Goal: Information Seeking & Learning: Learn about a topic

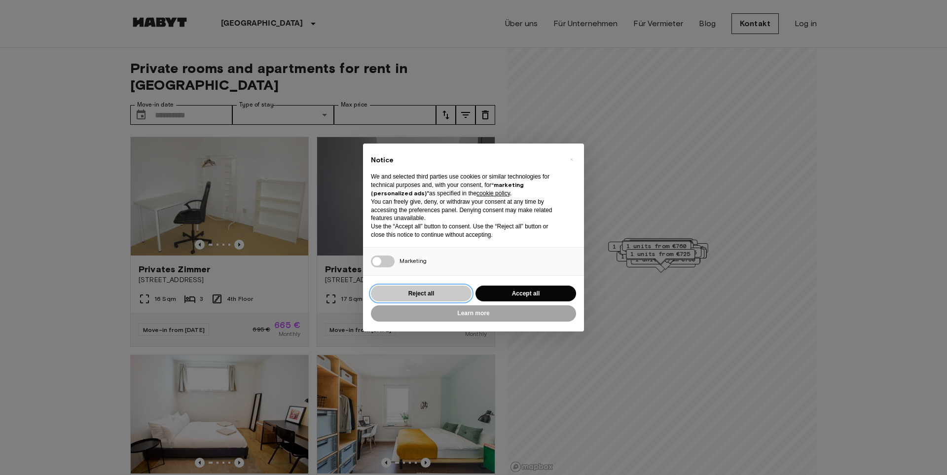
click at [421, 291] on button "Reject all" at bounding box center [421, 294] width 101 height 16
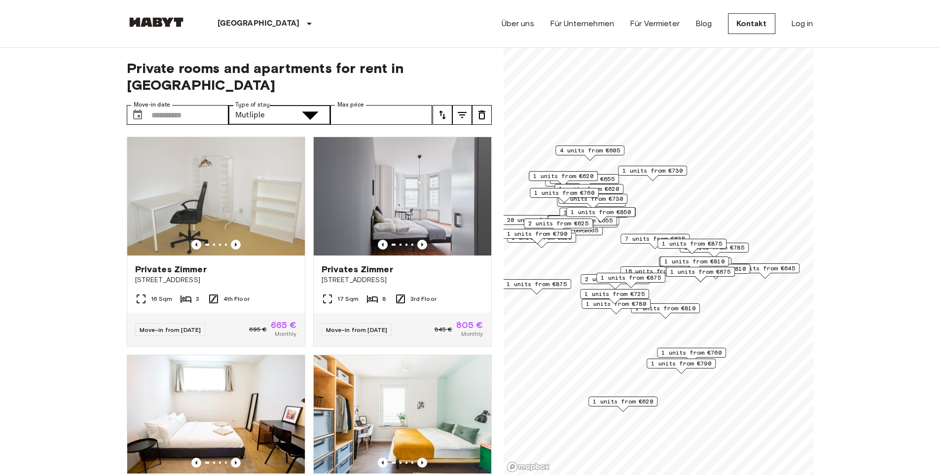
type input "**********"
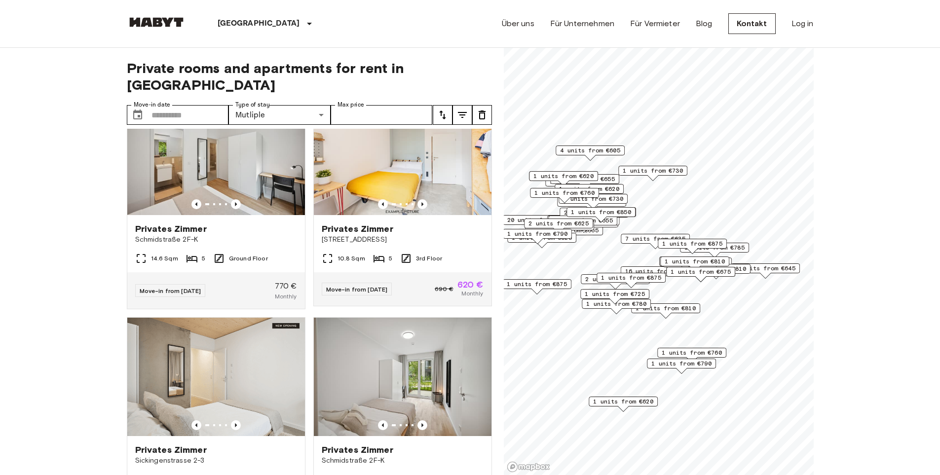
scroll to position [4411, 0]
